Goal: Communication & Community: Answer question/provide support

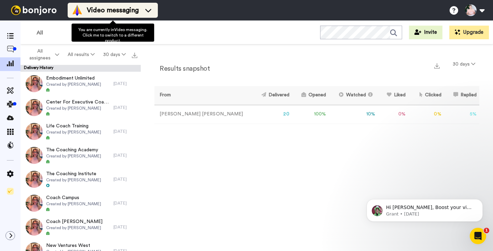
click at [114, 10] on span "Video messaging" at bounding box center [113, 10] width 52 height 10
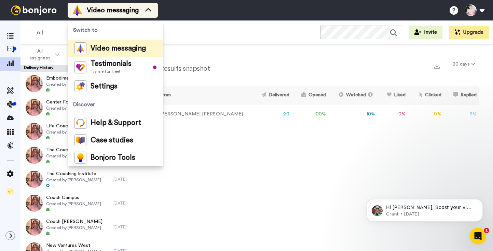
click at [108, 14] on span "Video messaging" at bounding box center [113, 10] width 52 height 10
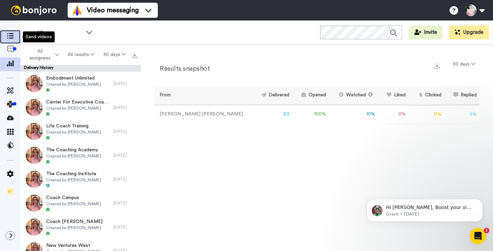
click at [10, 39] on icon at bounding box center [10, 36] width 7 height 6
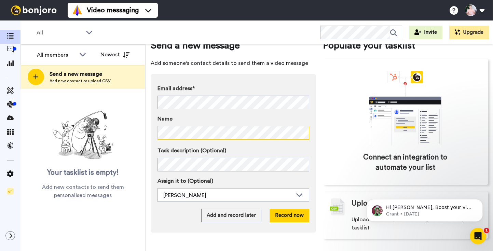
scroll to position [17, 0]
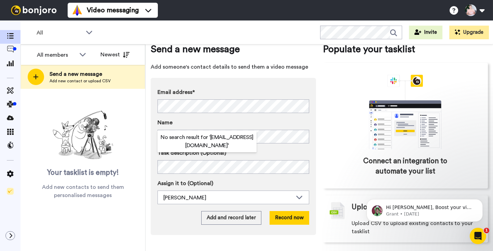
click at [270, 79] on div "Email address* No search result for ‘ jahvryan@gmail.com ’ Name Task descriptio…" at bounding box center [234, 156] width 166 height 157
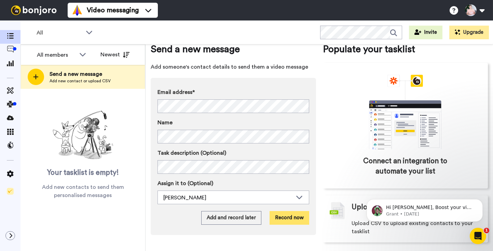
click at [288, 218] on button "Record now" at bounding box center [290, 218] width 40 height 14
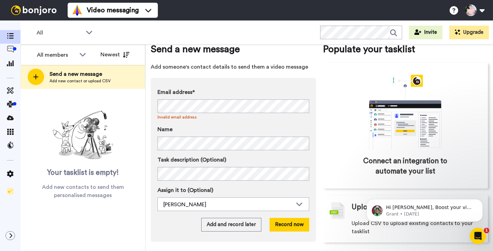
click at [172, 134] on div "Name" at bounding box center [234, 137] width 152 height 25
click at [174, 126] on label "Name" at bounding box center [234, 129] width 152 height 8
click at [283, 224] on button "Record now" at bounding box center [290, 225] width 40 height 14
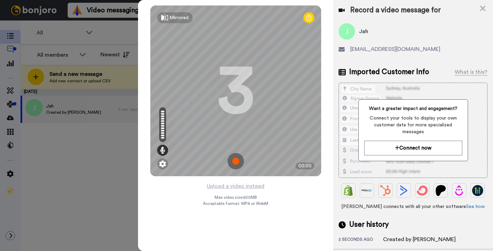
click at [237, 163] on img at bounding box center [236, 161] width 16 height 16
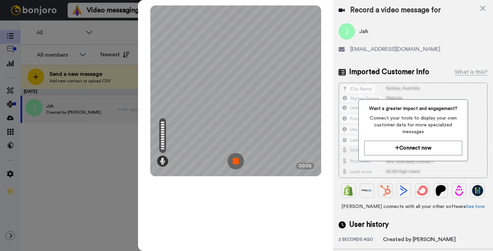
click at [234, 163] on img at bounding box center [236, 161] width 16 height 16
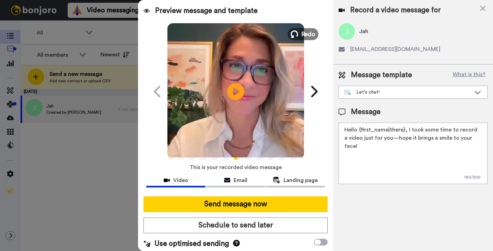
click at [307, 35] on span "Redo" at bounding box center [308, 33] width 14 height 9
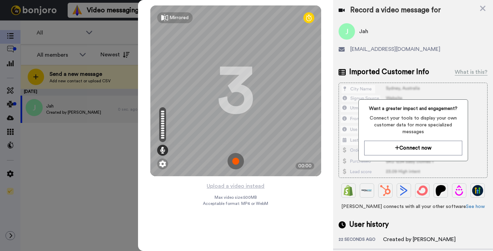
click at [235, 165] on img at bounding box center [236, 161] width 16 height 16
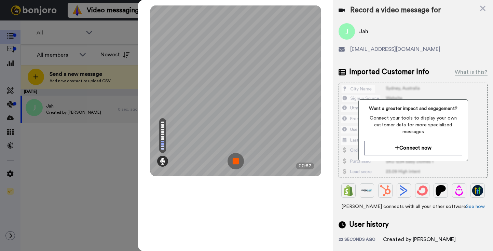
click at [235, 165] on img at bounding box center [236, 161] width 16 height 16
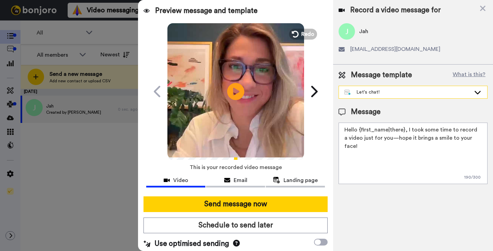
click at [455, 92] on div "Let's chat!" at bounding box center [408, 92] width 127 height 7
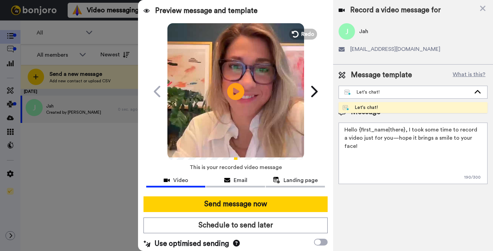
click at [446, 73] on div "Message template What is this?" at bounding box center [413, 75] width 149 height 10
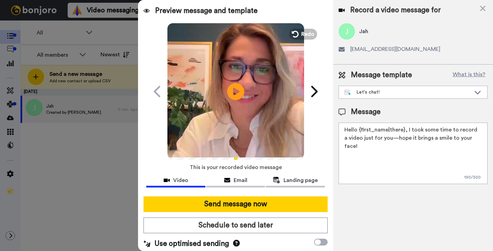
click at [397, 133] on textarea "Hello {first_name|there}, I took some time to record a video just for you—hope …" at bounding box center [413, 154] width 149 height 62
paste textarea "jahvryan@gmail.com"
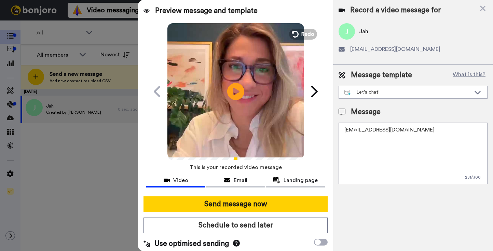
drag, startPoint x: 408, startPoint y: 132, endPoint x: 337, endPoint y: 127, distance: 71.7
click at [337, 127] on div "Message template What is this? Let's chat! Let's chat! Message jahvryan@gmail.c…" at bounding box center [413, 127] width 160 height 125
type textarea "jahvryan@gmail.com"
click at [486, 9] on icon at bounding box center [483, 8] width 7 height 9
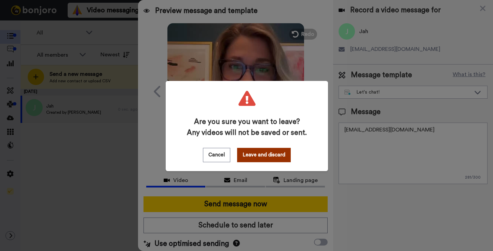
click at [265, 153] on button "Leave and discard" at bounding box center [264, 155] width 54 height 14
